Goal: Find specific page/section: Find specific page/section

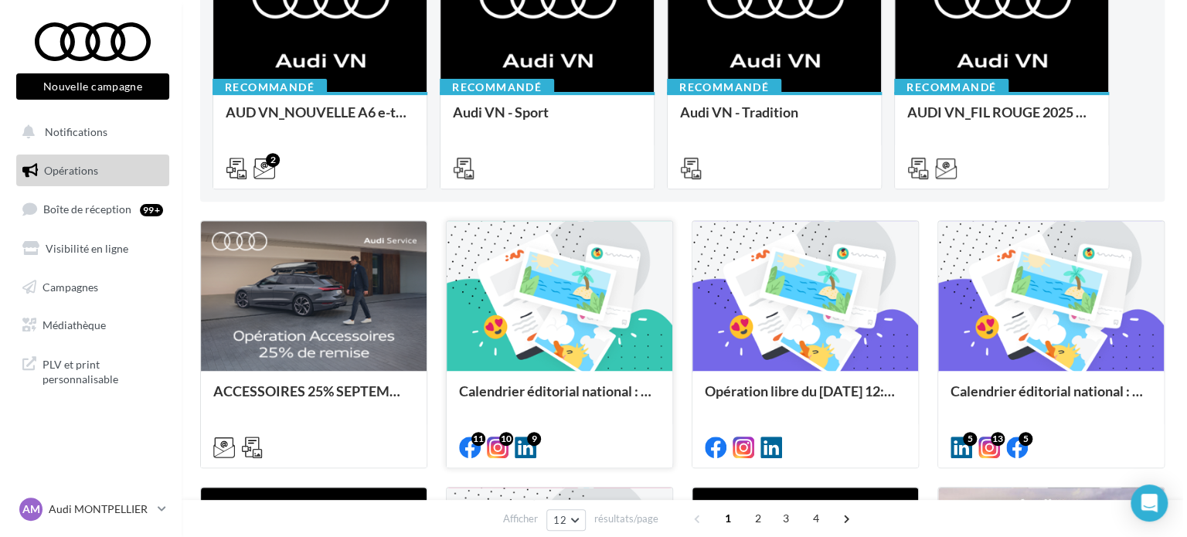
scroll to position [232, 0]
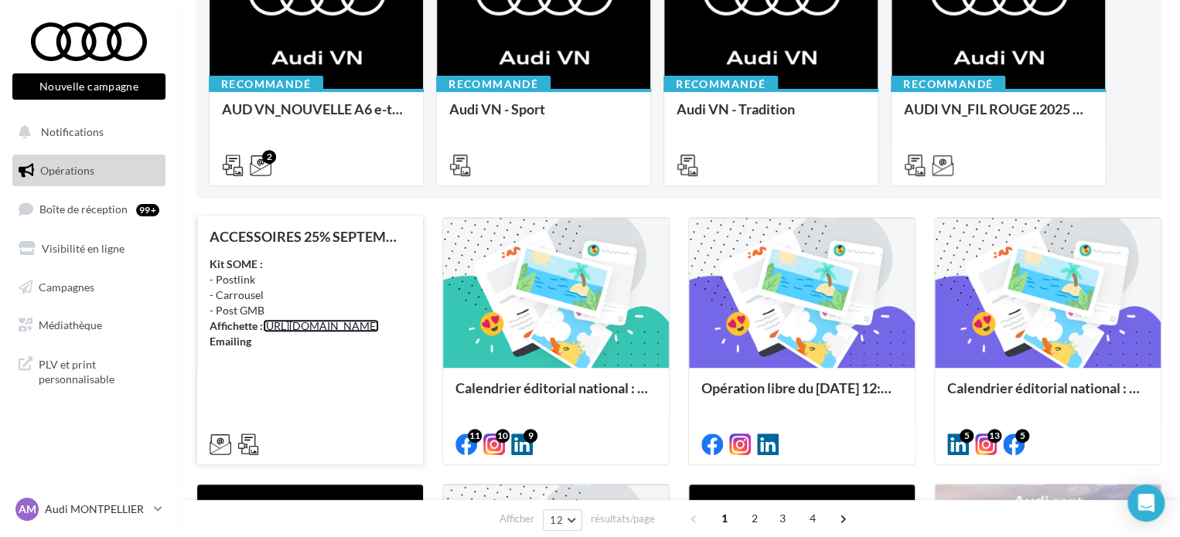
click at [301, 332] on link "[URL][DOMAIN_NAME]" at bounding box center [321, 325] width 116 height 13
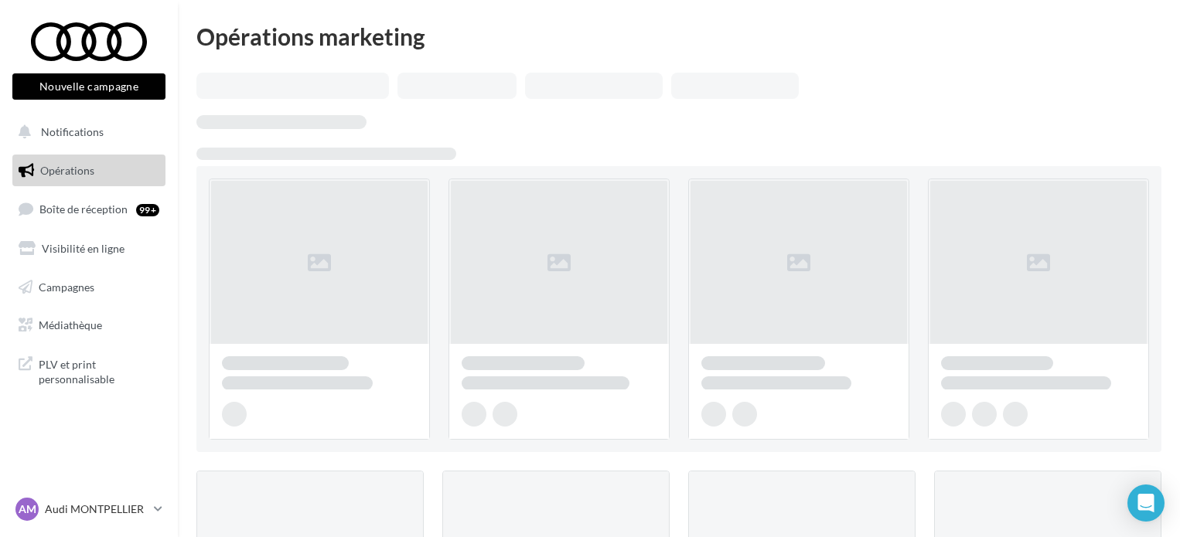
scroll to position [232, 0]
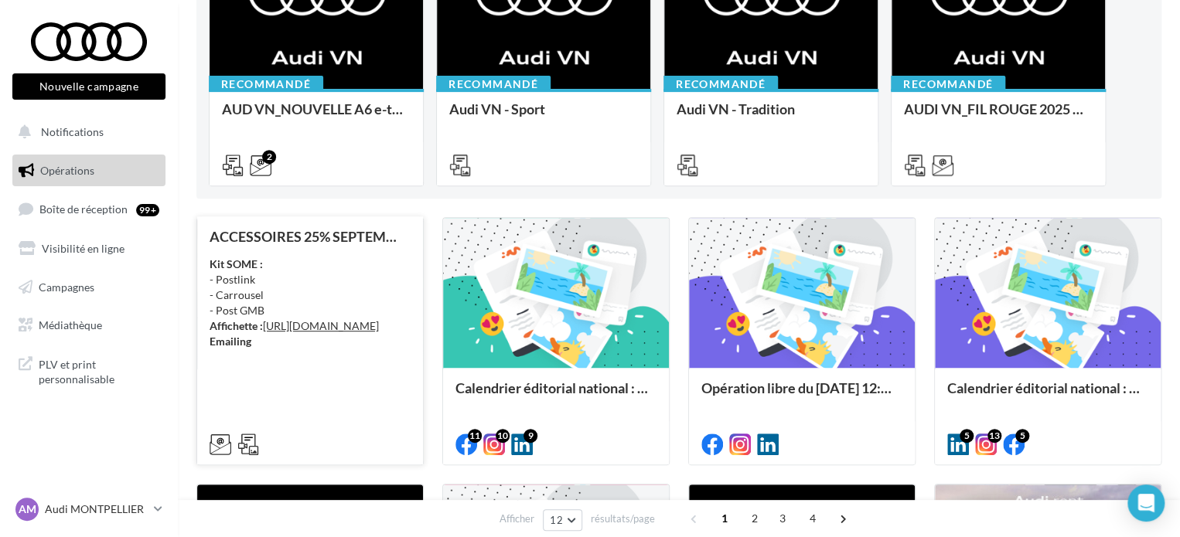
drag, startPoint x: 256, startPoint y: 358, endPoint x: 220, endPoint y: 464, distance: 112.0
click at [220, 464] on div at bounding box center [310, 442] width 226 height 43
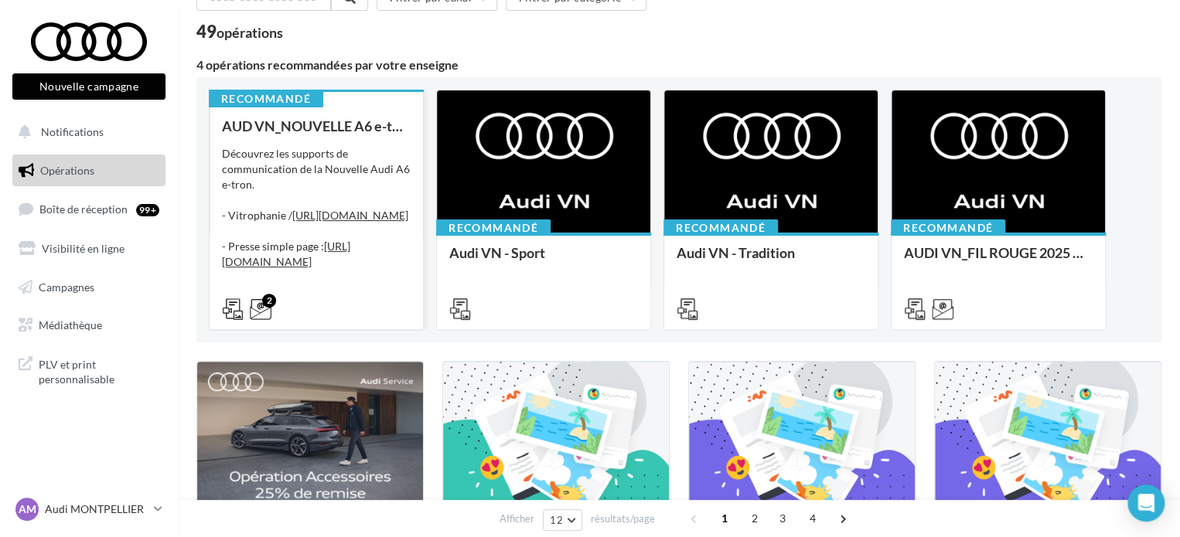
scroll to position [0, 0]
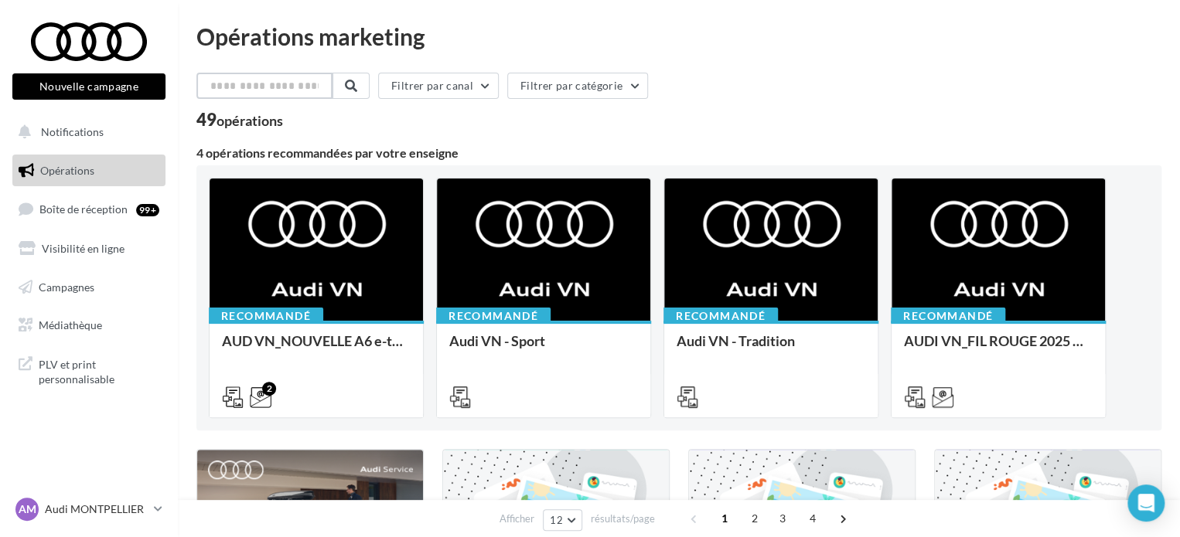
click at [264, 74] on input "text" at bounding box center [264, 86] width 136 height 26
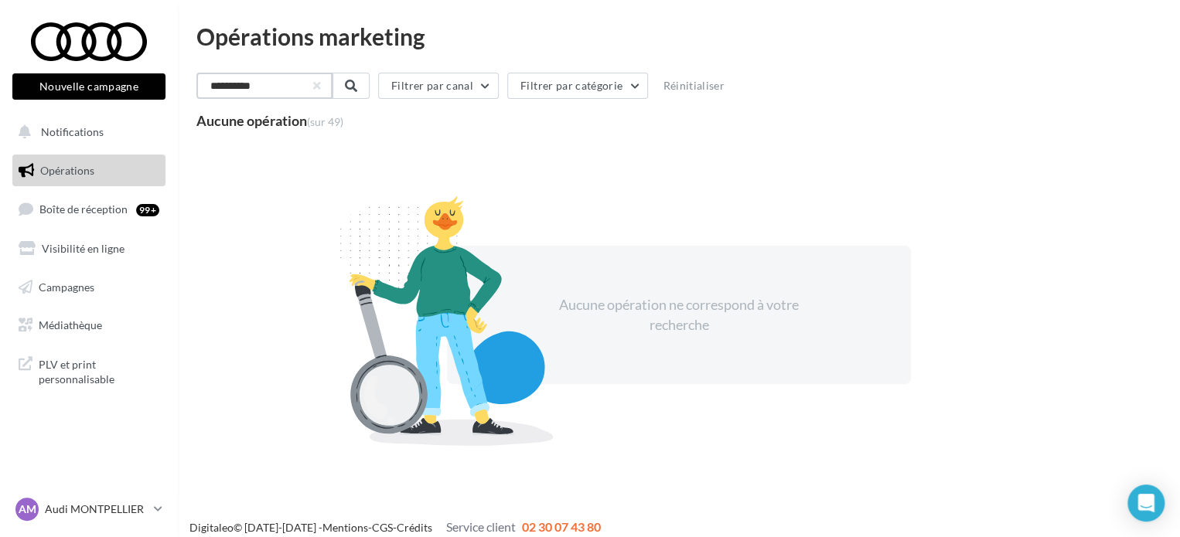
drag, startPoint x: 257, startPoint y: 86, endPoint x: 141, endPoint y: 70, distance: 116.2
click at [141, 70] on div "Nouvelle campagne Nouvelle campagne Notifications Opérations Boîte de réception…" at bounding box center [590, 275] width 1180 height 550
type input "**********"
click at [330, 83] on div "**********" at bounding box center [263, 86] width 135 height 26
click at [318, 88] on button "button" at bounding box center [315, 86] width 6 height 6
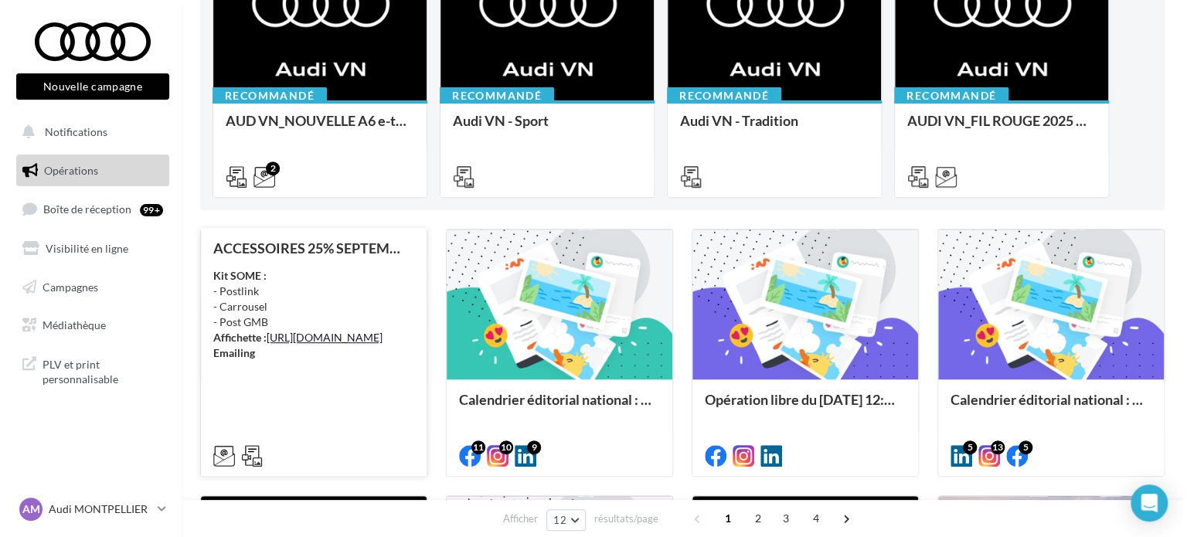
scroll to position [309, 0]
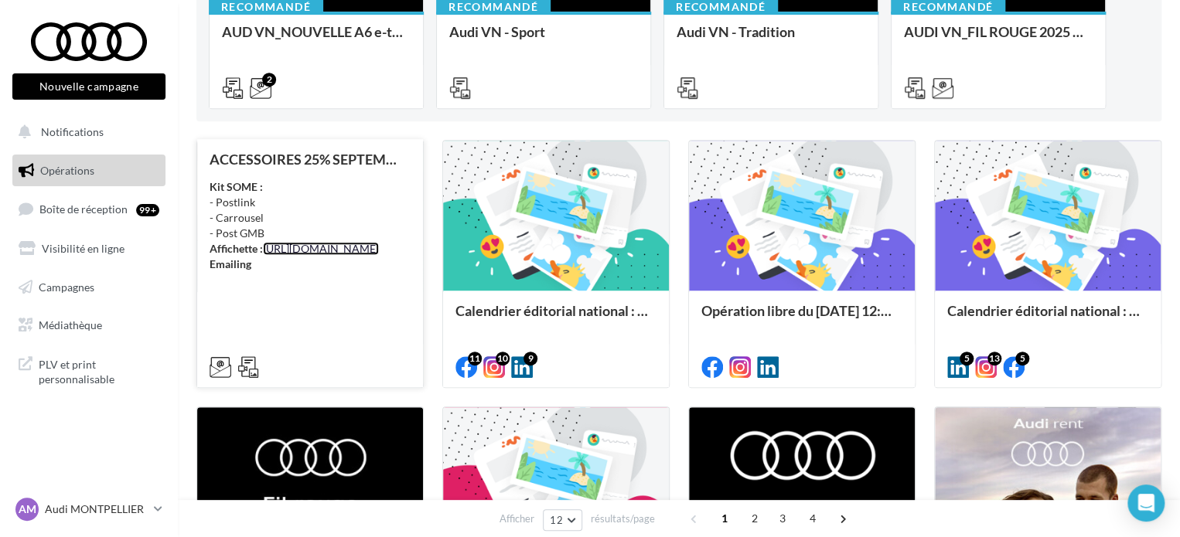
click at [263, 255] on link "[URL][DOMAIN_NAME]" at bounding box center [321, 248] width 116 height 13
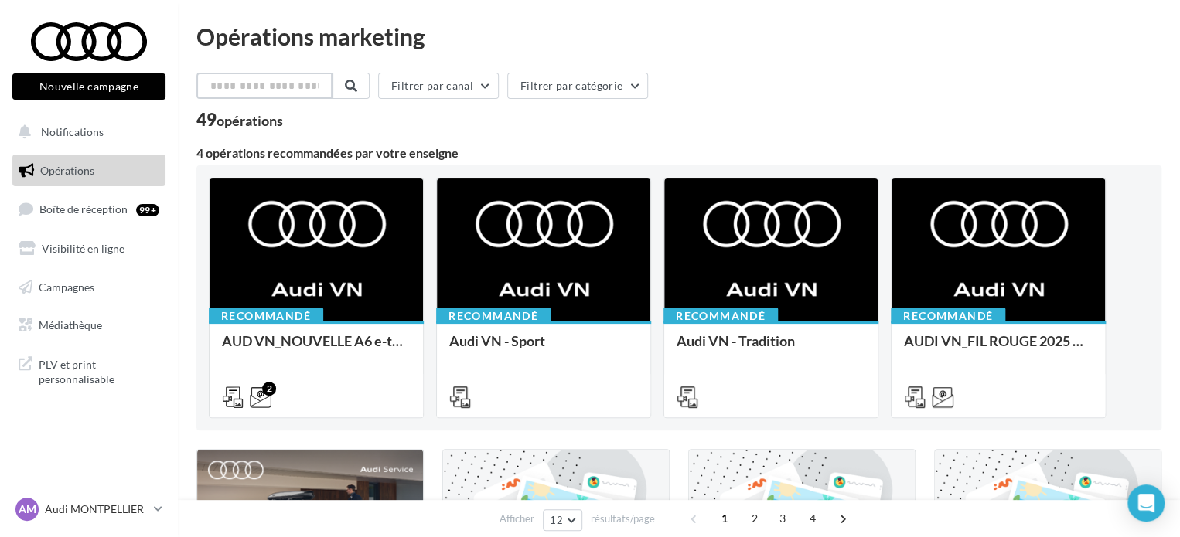
click at [303, 90] on input "text" at bounding box center [264, 86] width 136 height 26
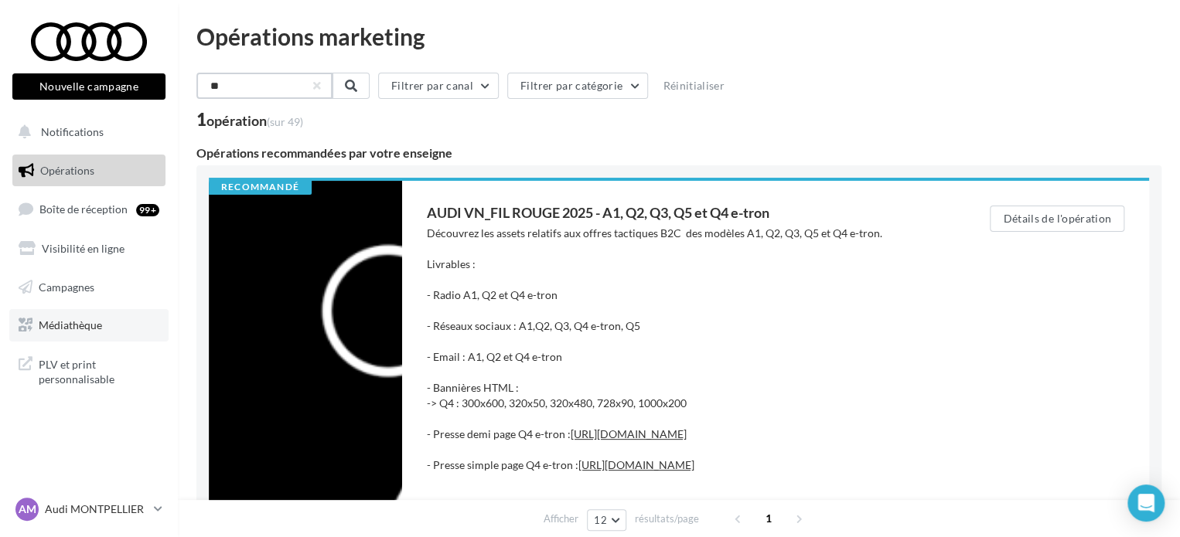
type input "**"
click at [96, 324] on span "Médiathèque" at bounding box center [70, 324] width 63 height 13
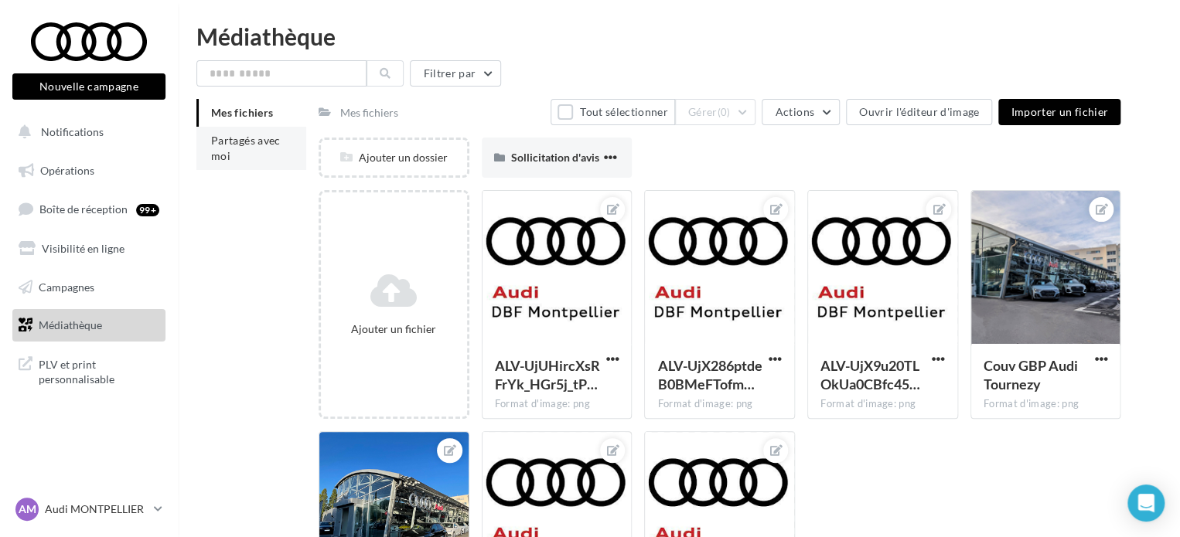
click at [228, 136] on span "Partagés avec moi" at bounding box center [246, 148] width 70 height 29
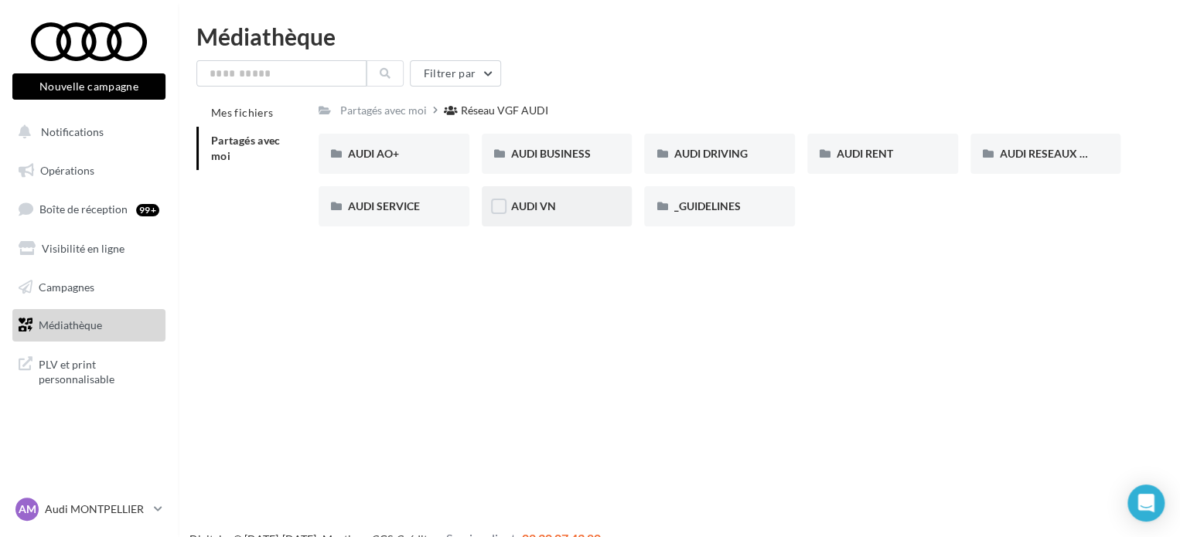
click at [553, 219] on div "AUDI VN" at bounding box center [557, 206] width 151 height 40
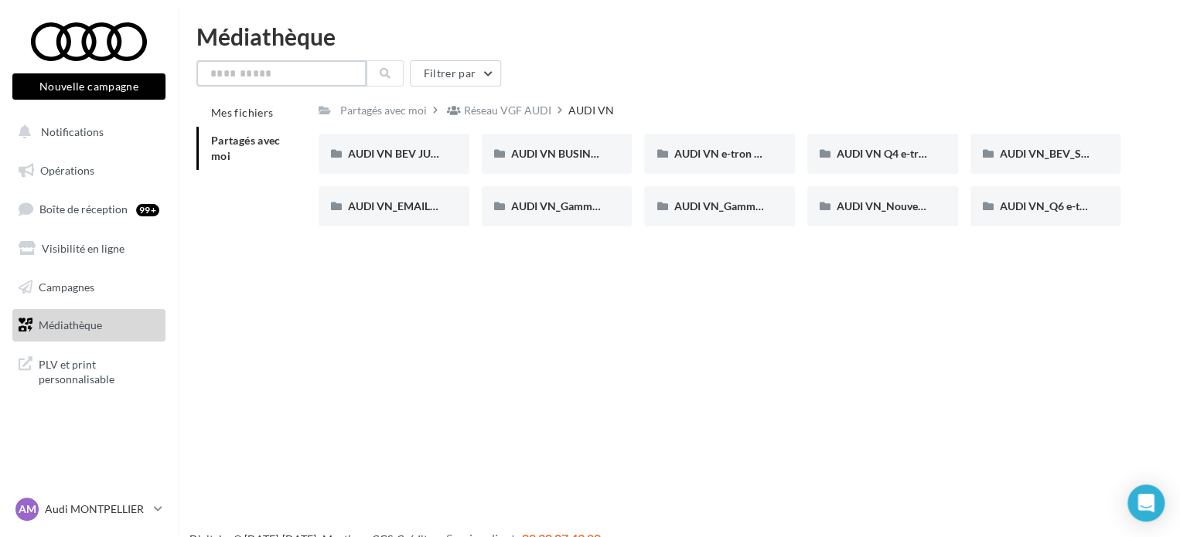
click at [324, 77] on input "text" at bounding box center [281, 73] width 170 height 26
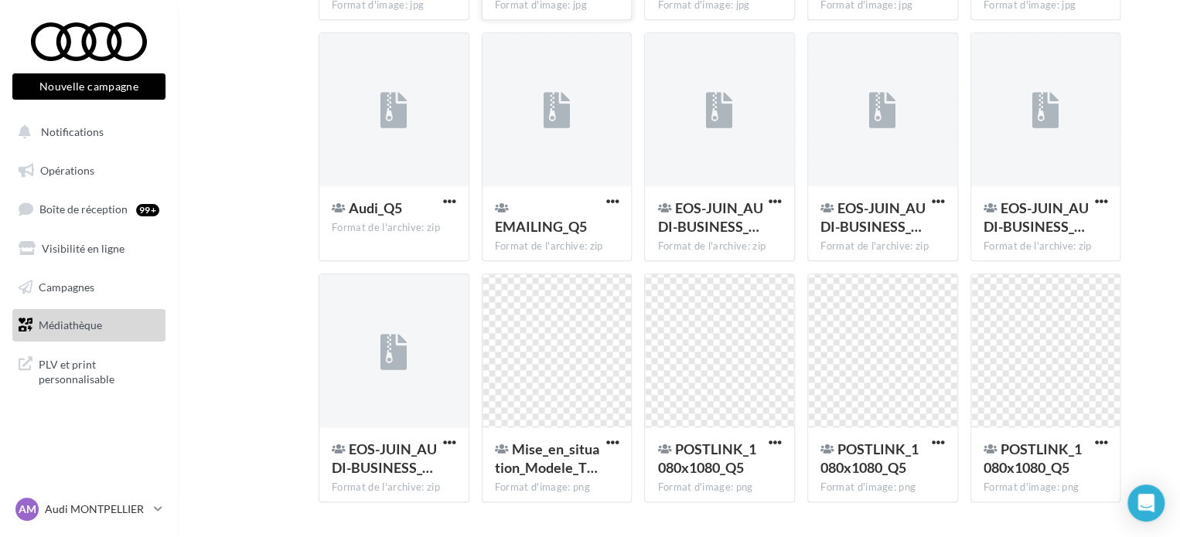
scroll to position [417, 0]
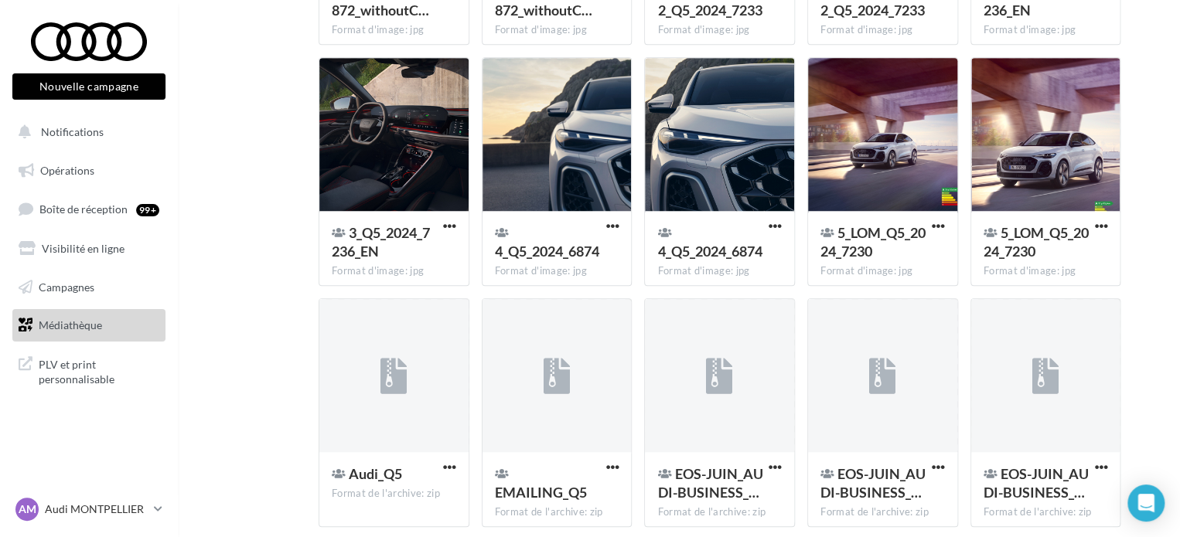
type input "**"
